Goal: Information Seeking & Learning: Learn about a topic

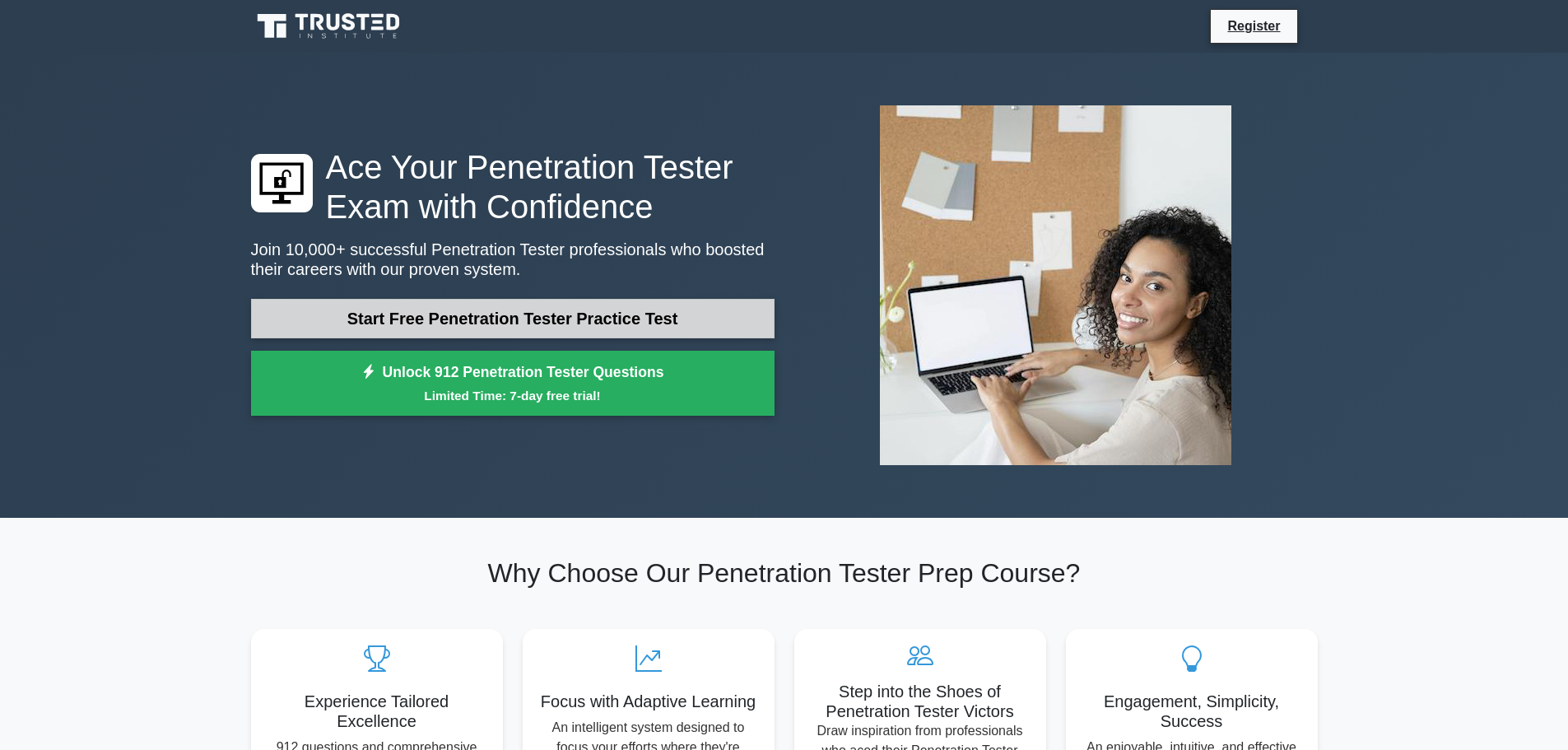
click at [490, 317] on link "Start Free Penetration Tester Practice Test" at bounding box center [512, 318] width 523 height 39
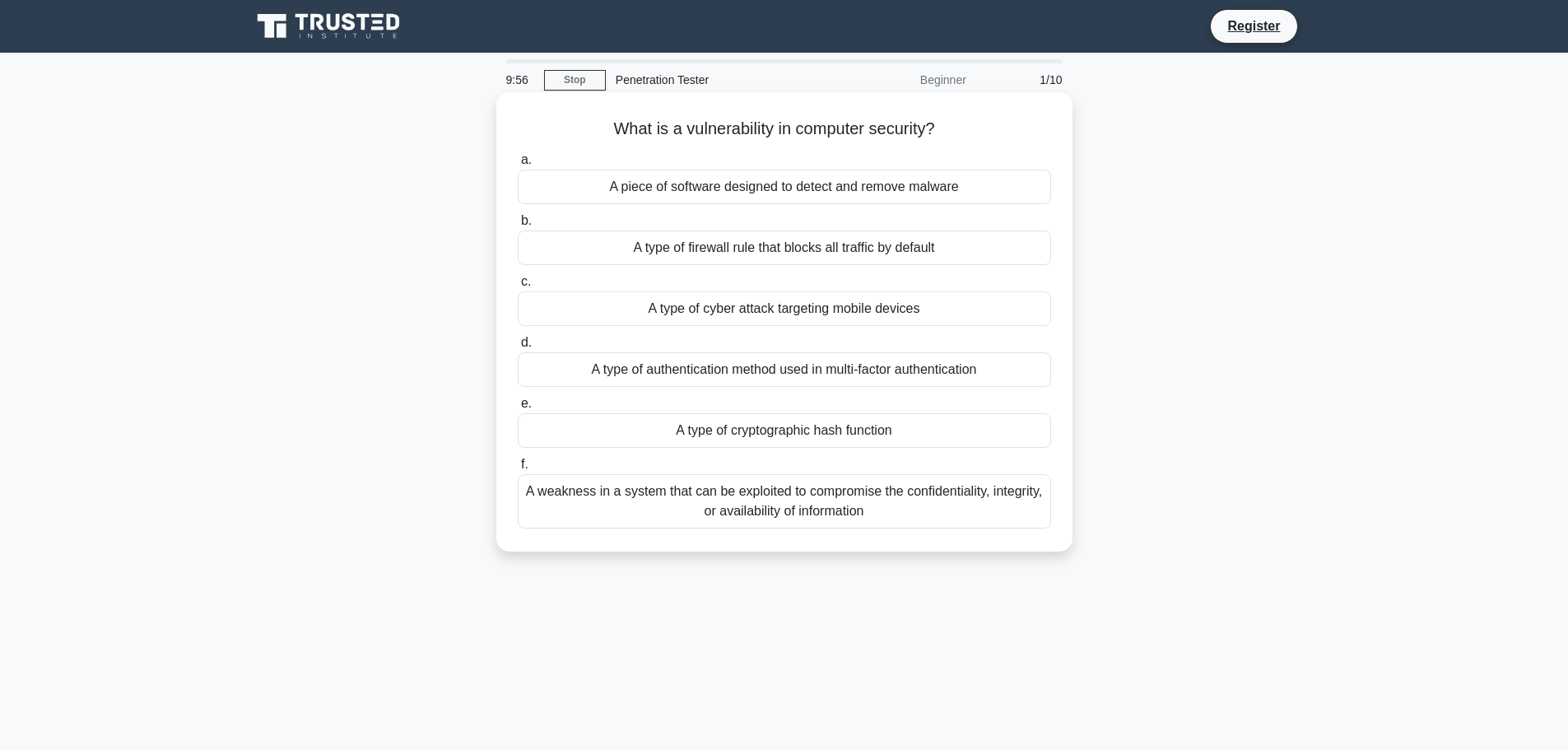
click at [781, 191] on div "A piece of software designed to detect and remove malware" at bounding box center [784, 187] width 534 height 34
click at [517, 165] on input "a. A piece of software designed to detect and remove malware" at bounding box center [517, 160] width 0 height 11
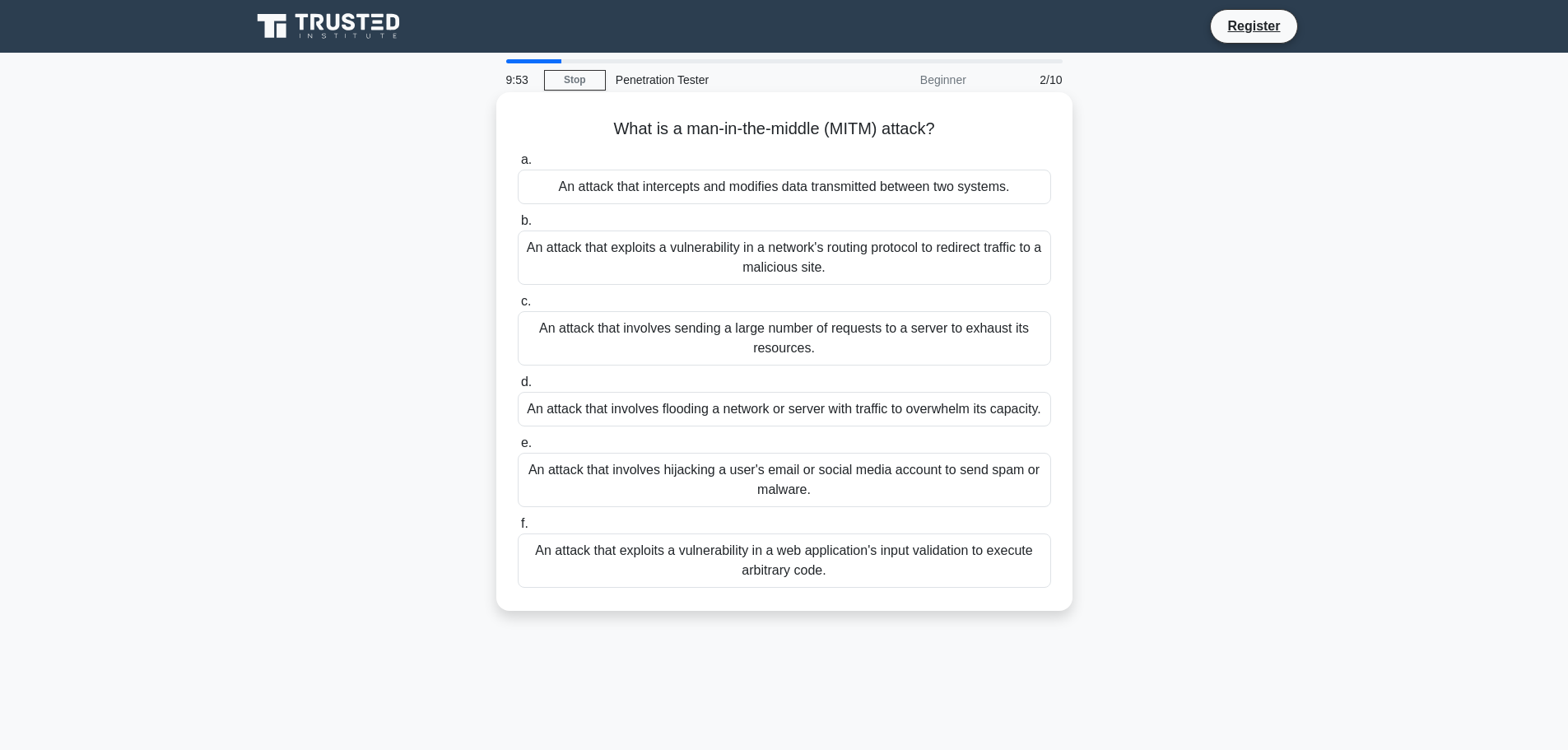
click at [775, 269] on div "An attack that exploits a vulnerability in a network's routing protocol to redi…" at bounding box center [784, 257] width 534 height 55
click at [599, 328] on div "An attack that involves sending a large number of requests to a server to exhau…" at bounding box center [784, 338] width 534 height 55
click at [517, 307] on input "c. An attack that involves sending a large number of requests to a server to ex…" at bounding box center [517, 301] width 0 height 11
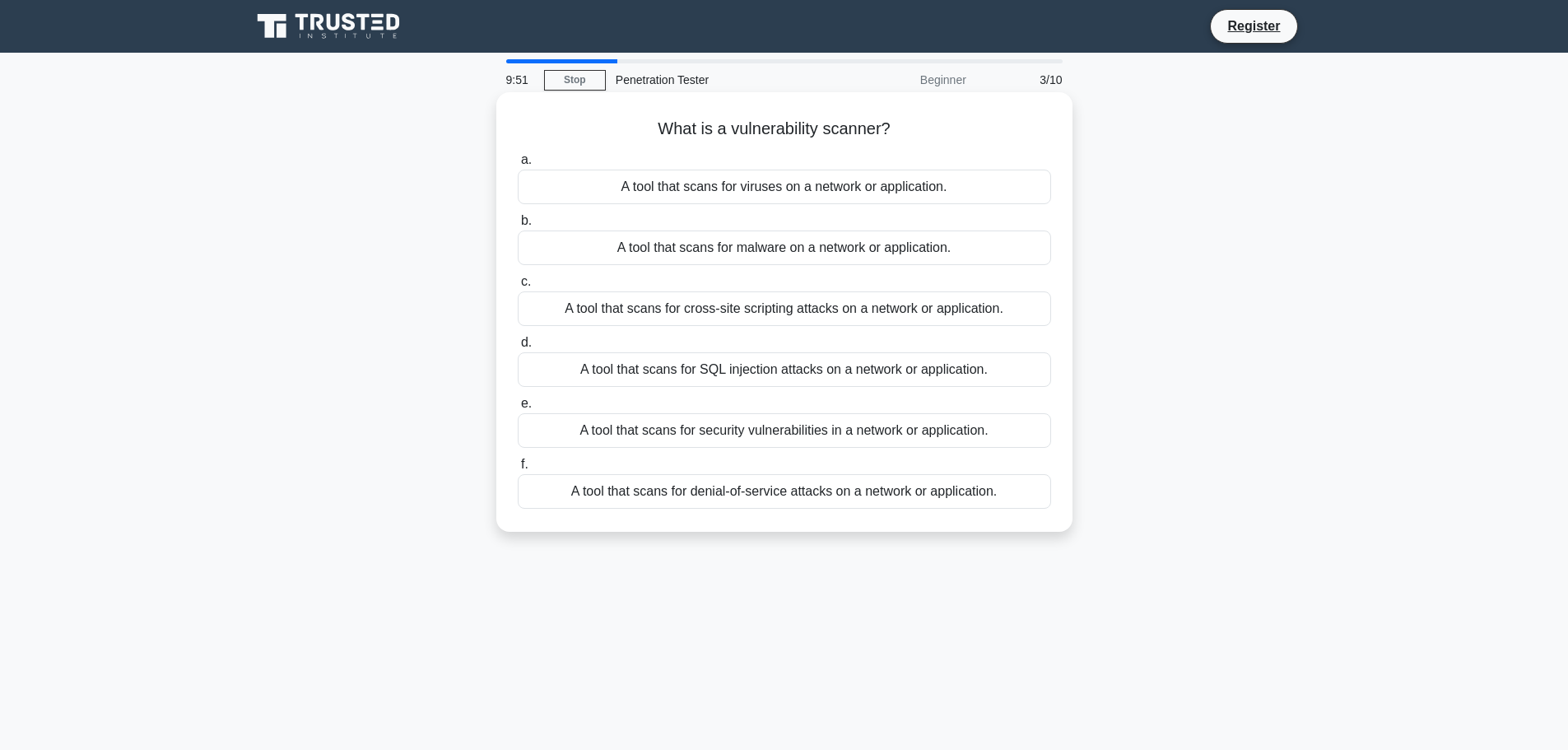
click at [712, 321] on div "A tool that scans for cross-site scripting attacks on a network or application." at bounding box center [784, 309] width 534 height 34
